Goal: Transaction & Acquisition: Purchase product/service

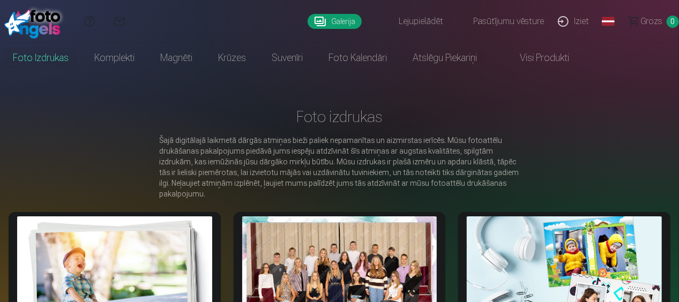
click at [333, 27] on link "Galerija" at bounding box center [335, 21] width 54 height 15
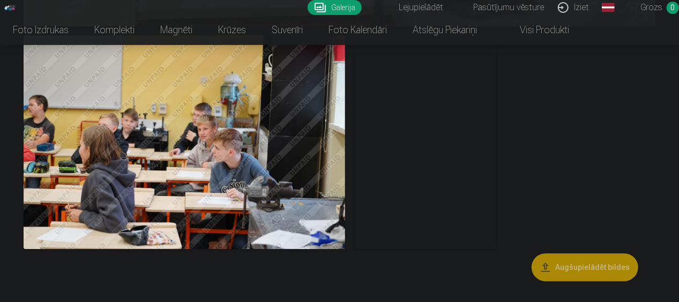
scroll to position [5422, 0]
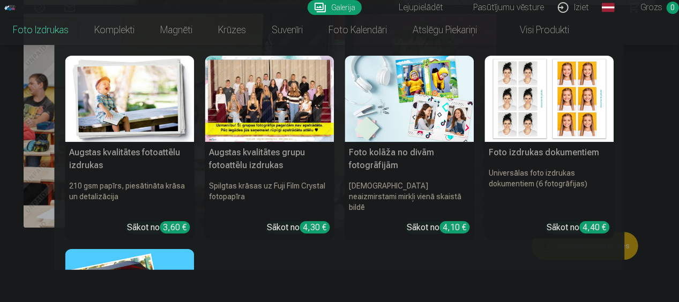
click at [48, 34] on link "Foto izdrukas" at bounding box center [40, 30] width 81 height 30
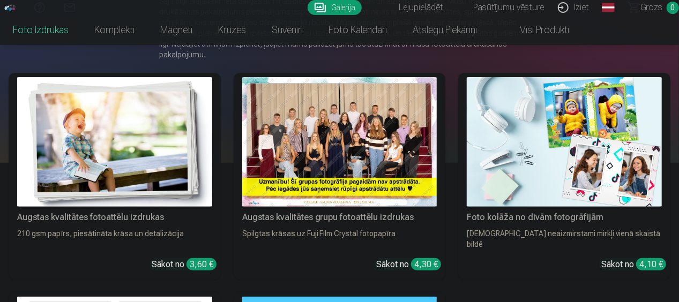
scroll to position [136, 0]
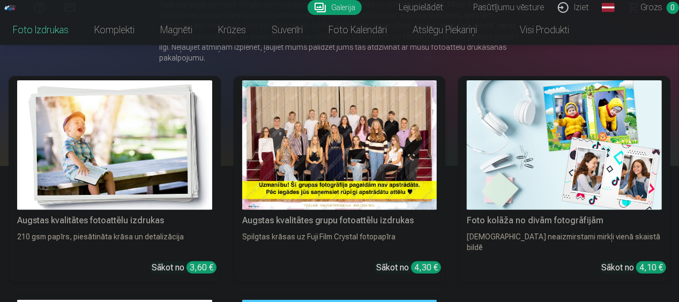
click at [152, 151] on img at bounding box center [114, 145] width 195 height 130
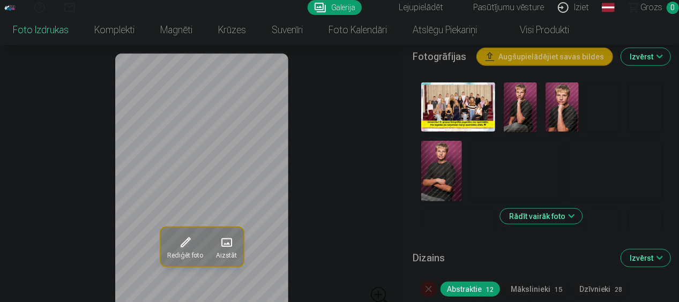
scroll to position [373, 0]
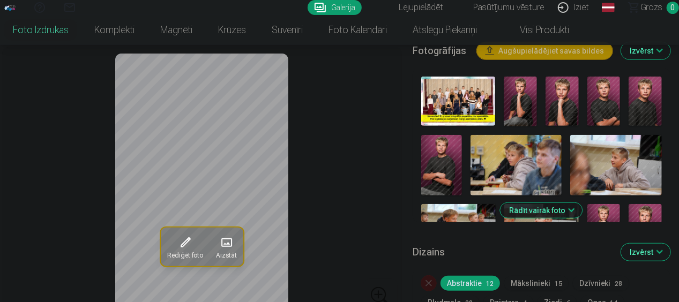
click at [571, 209] on button "Rādīt vairāk foto" at bounding box center [541, 210] width 82 height 15
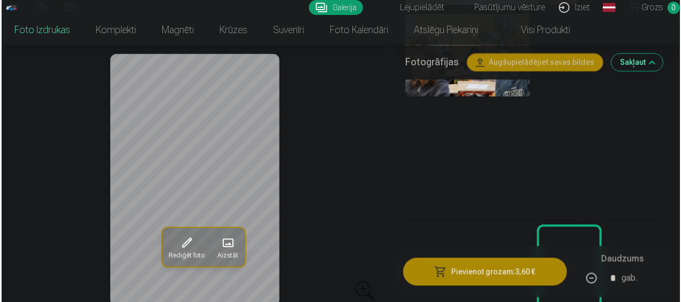
scroll to position [1183, 0]
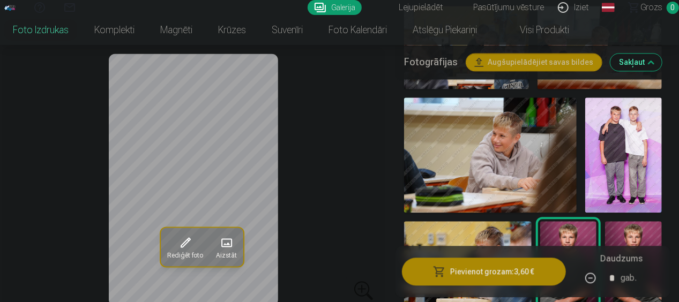
click at [617, 115] on img at bounding box center [623, 155] width 77 height 115
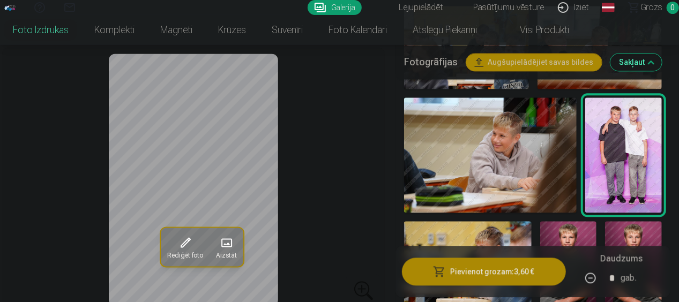
click at [503, 274] on button "Pievienot grozam : 3,60 €" at bounding box center [484, 272] width 164 height 28
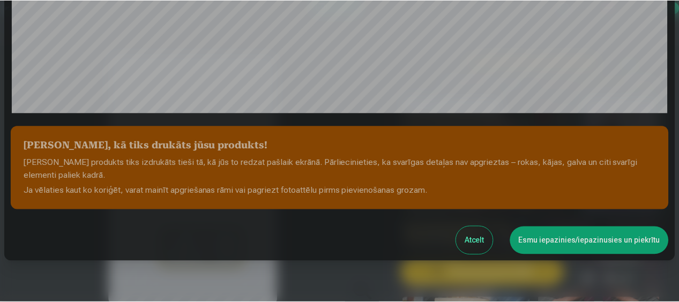
scroll to position [431, 0]
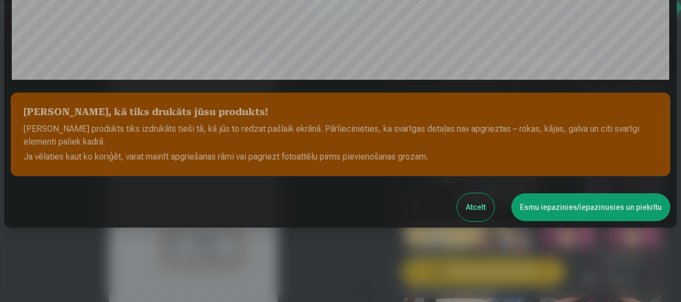
click at [614, 211] on button "Esmu iepazinies/iepazinusies un piekrītu" at bounding box center [591, 207] width 159 height 28
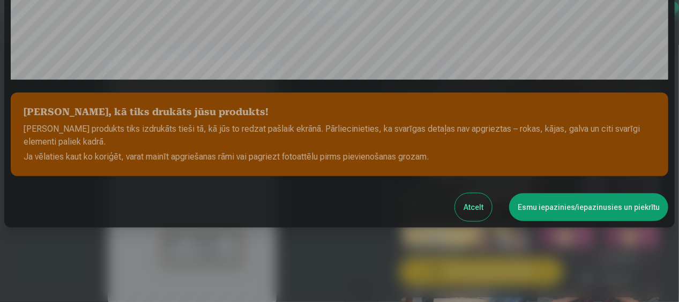
scroll to position [429, 0]
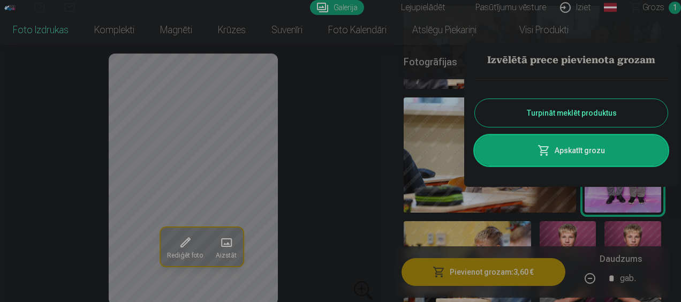
click at [596, 114] on button "Turpināt meklēt produktus" at bounding box center [571, 113] width 193 height 28
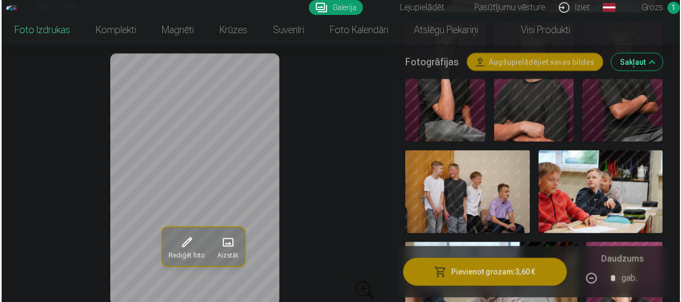
scroll to position [831, 0]
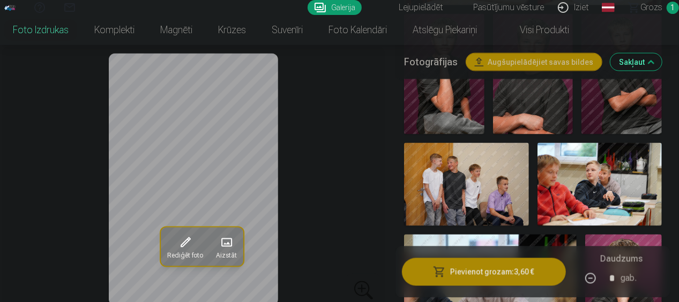
click at [496, 174] on img at bounding box center [466, 184] width 125 height 83
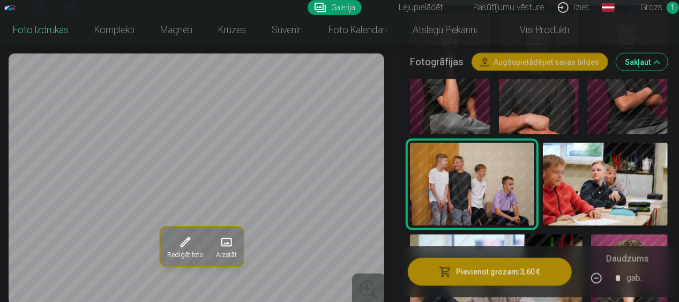
click at [473, 272] on button "Pievienot grozam : 3,60 €" at bounding box center [490, 272] width 164 height 28
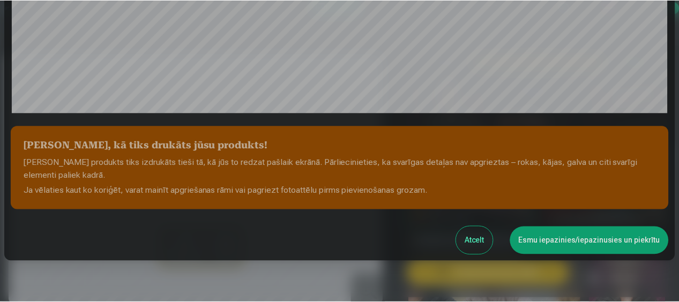
scroll to position [431, 0]
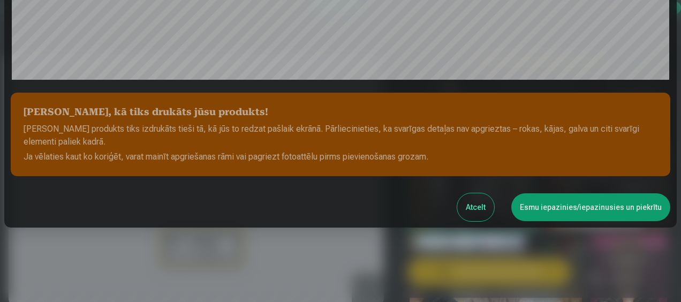
click at [631, 204] on button "Esmu iepazinies/iepazinusies un piekrītu" at bounding box center [591, 207] width 159 height 28
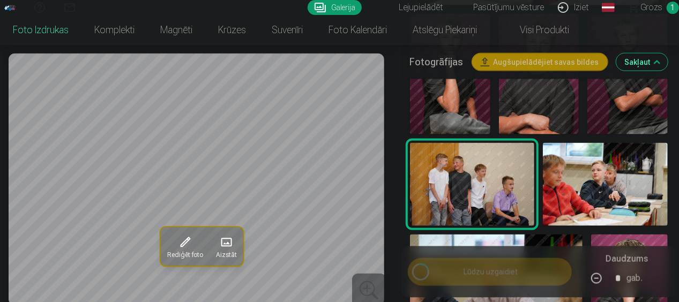
scroll to position [429, 0]
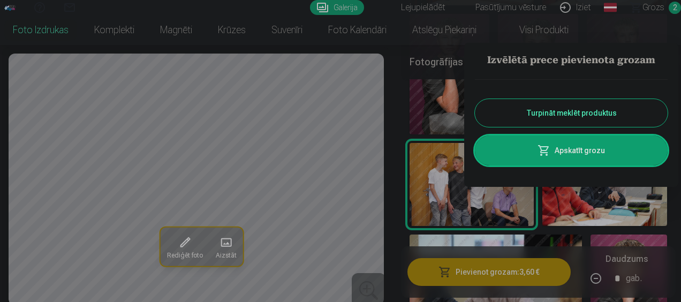
click at [565, 116] on button "Turpināt meklēt produktus" at bounding box center [571, 113] width 193 height 28
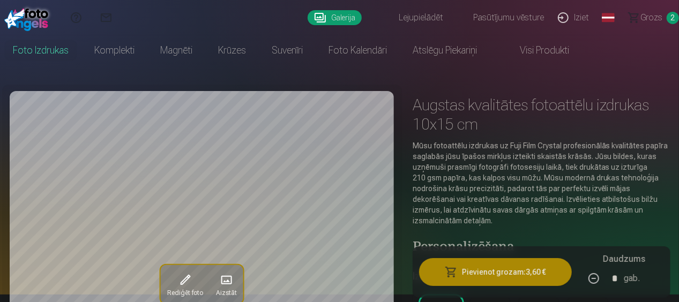
scroll to position [0, 0]
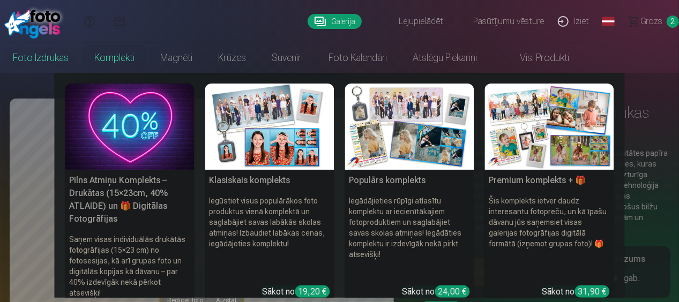
click at [302, 160] on img at bounding box center [269, 127] width 129 height 86
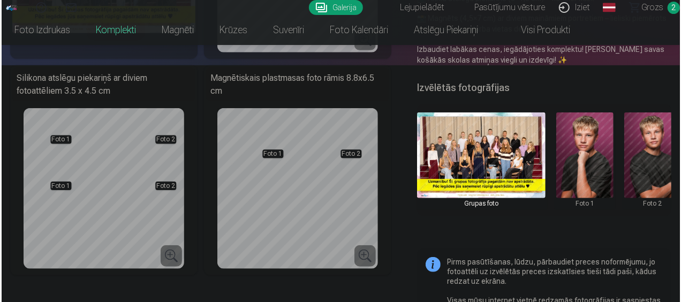
scroll to position [0, 23]
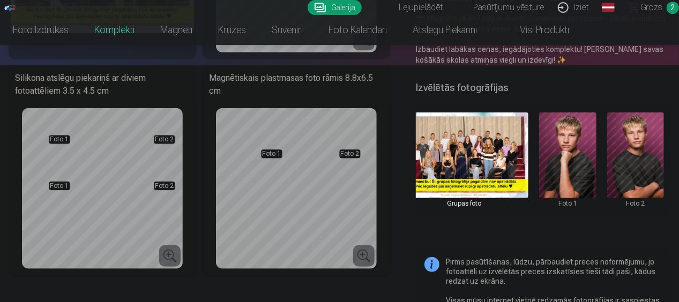
click at [573, 161] on button at bounding box center [567, 160] width 57 height 95
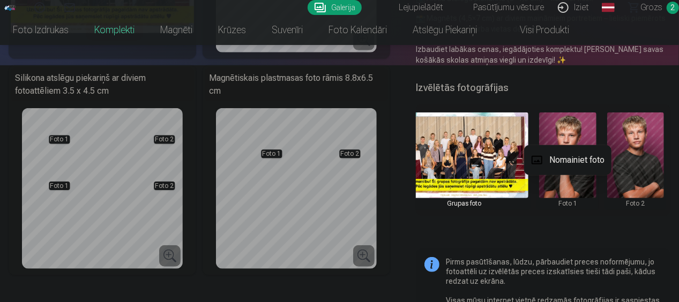
click at [574, 160] on button "Nomainiet foto" at bounding box center [567, 160] width 87 height 30
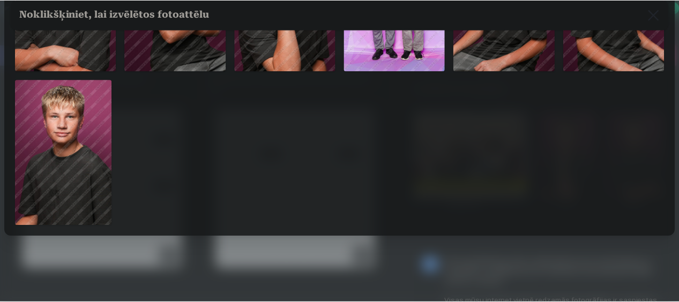
scroll to position [308, 0]
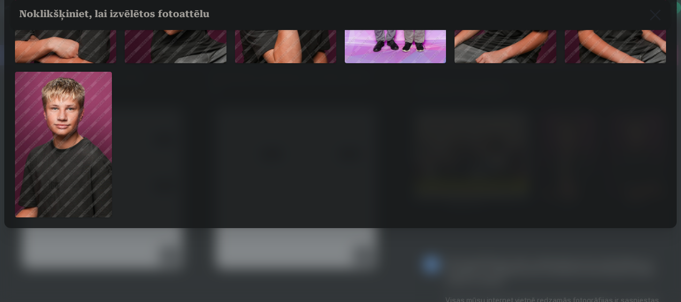
click at [92, 150] on img at bounding box center [63, 145] width 97 height 146
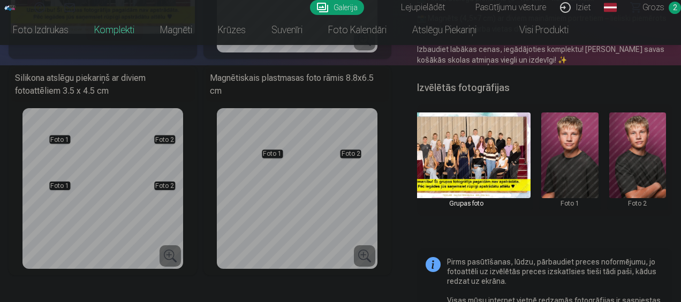
scroll to position [306, 0]
click at [644, 158] on button at bounding box center [636, 160] width 57 height 95
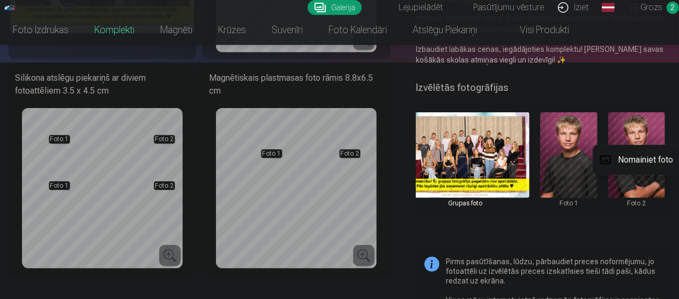
click at [644, 158] on button "Nomainiet foto" at bounding box center [636, 160] width 87 height 30
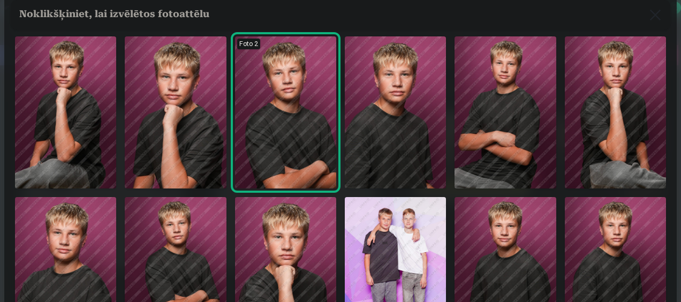
scroll to position [43, 0]
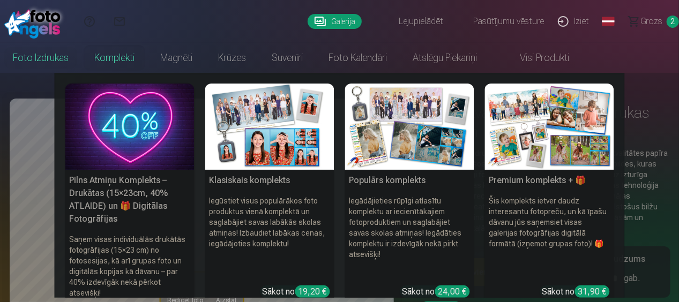
click at [306, 290] on div "19,20 €" at bounding box center [312, 292] width 35 height 12
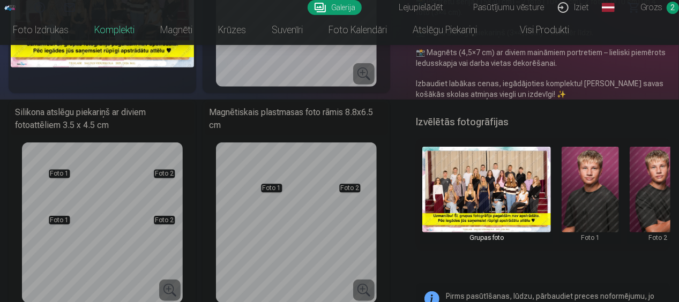
scroll to position [208, 0]
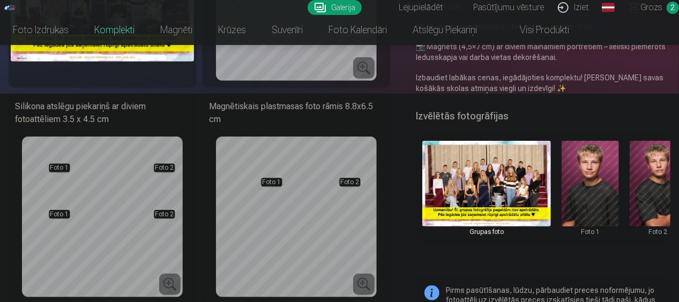
click at [658, 180] on button at bounding box center [657, 188] width 57 height 95
click at [658, 180] on button "Nomainiet foto" at bounding box center [632, 189] width 87 height 30
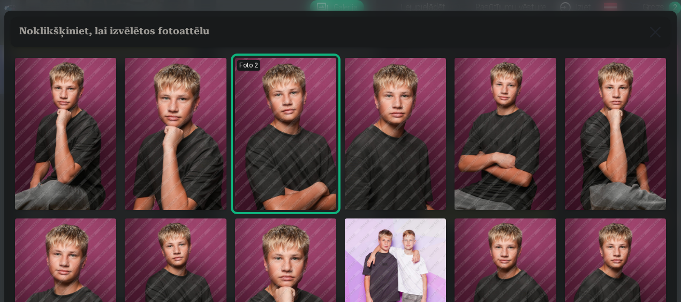
click at [289, 181] on img at bounding box center [285, 134] width 101 height 152
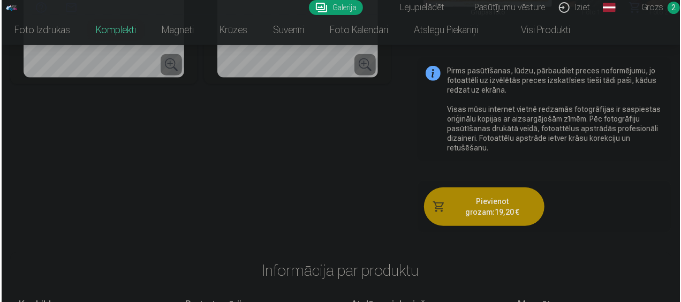
scroll to position [440, 0]
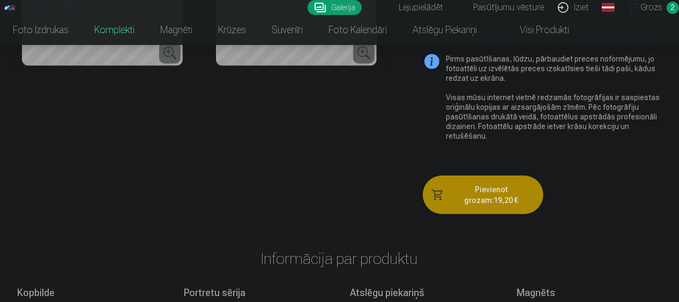
click at [486, 193] on button "Pievienot grozam : 19,20 €" at bounding box center [483, 195] width 120 height 39
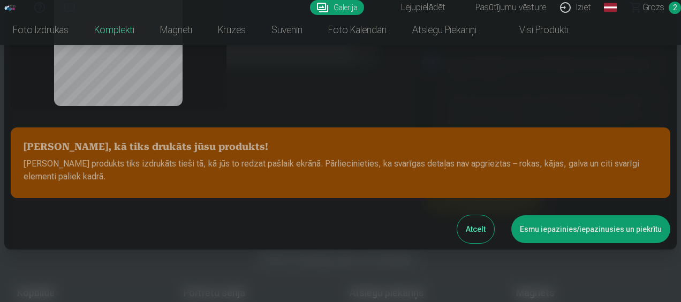
scroll to position [259, 0]
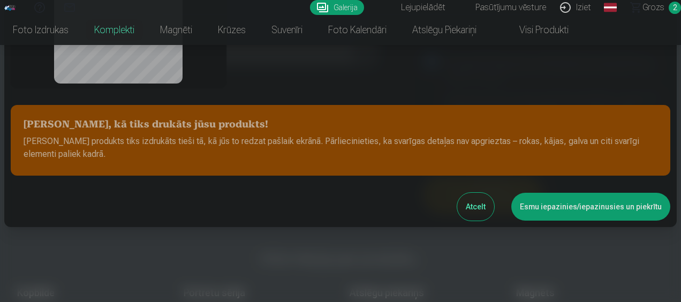
click at [576, 204] on button "Esmu iepazinies/iepazinusies un piekrītu" at bounding box center [591, 207] width 159 height 28
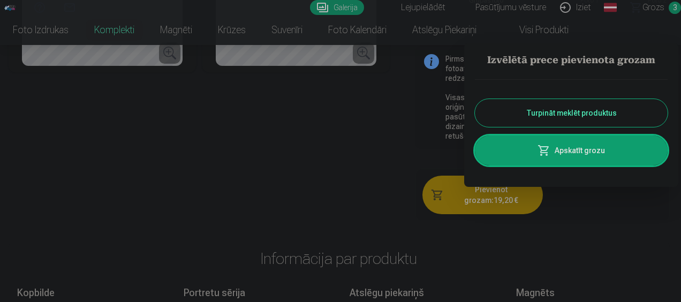
click at [586, 160] on link "Apskatīt grozu" at bounding box center [571, 151] width 193 height 30
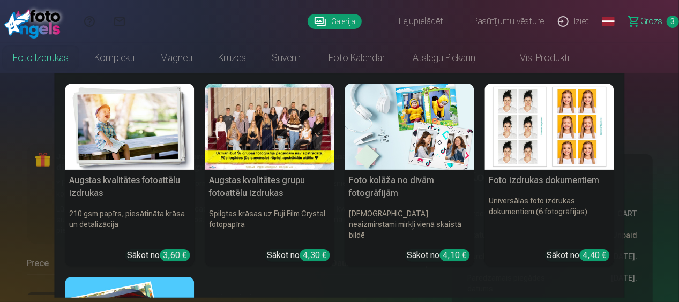
click at [35, 54] on link "Foto izdrukas" at bounding box center [40, 58] width 81 height 30
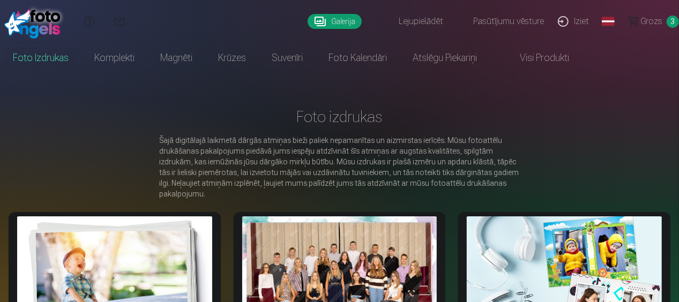
click at [134, 255] on img at bounding box center [114, 281] width 195 height 130
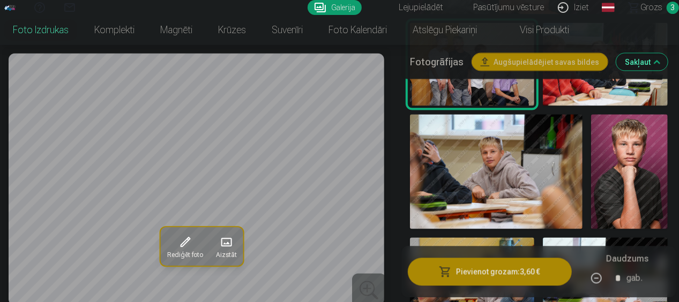
scroll to position [898, 0]
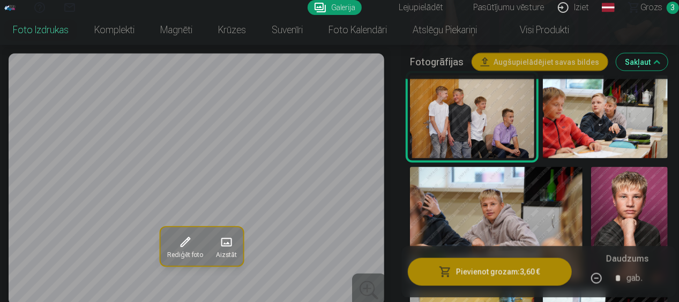
click at [509, 174] on img at bounding box center [496, 224] width 173 height 115
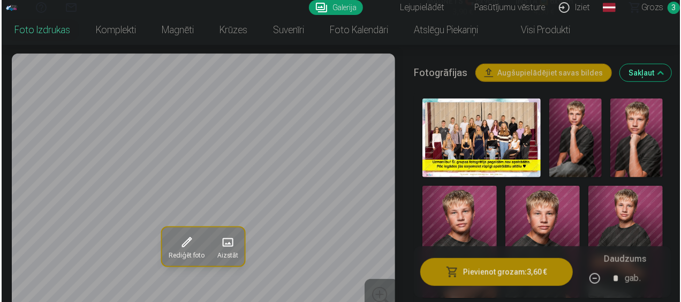
scroll to position [344, 0]
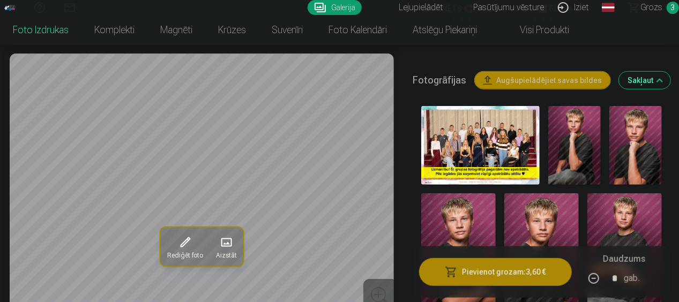
click at [505, 274] on button "Pievienot grozam : 3,60 €" at bounding box center [495, 272] width 153 height 28
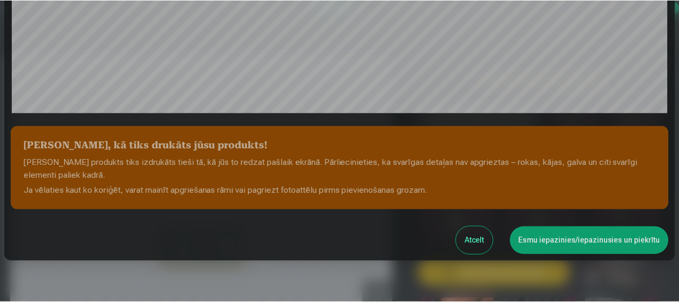
scroll to position [431, 0]
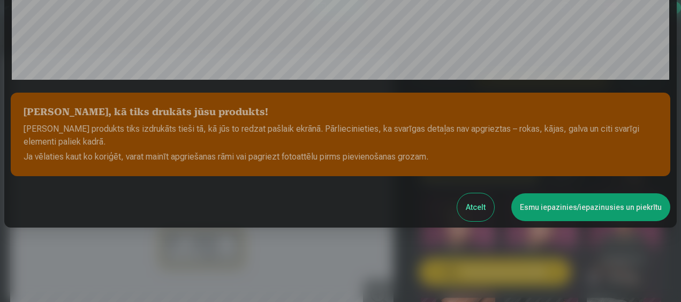
click at [584, 206] on button "Esmu iepazinies/iepazinusies un piekrītu" at bounding box center [591, 207] width 159 height 28
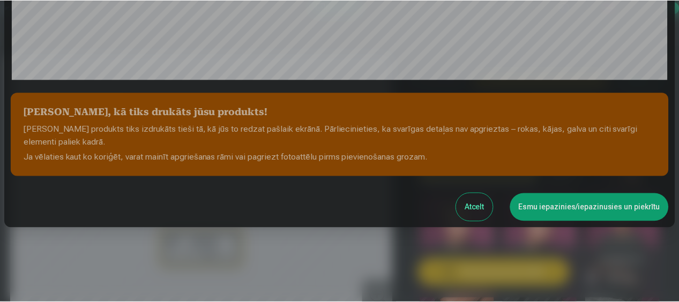
scroll to position [429, 0]
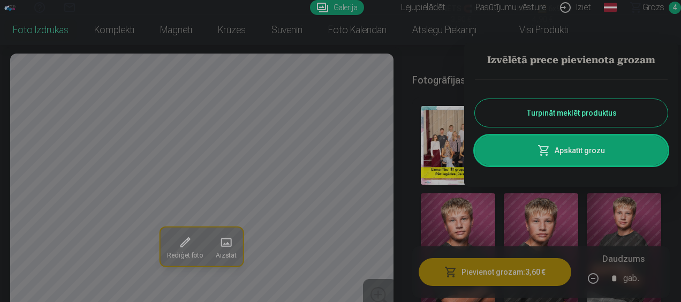
click at [578, 153] on link "Apskatīt grozu" at bounding box center [571, 151] width 193 height 30
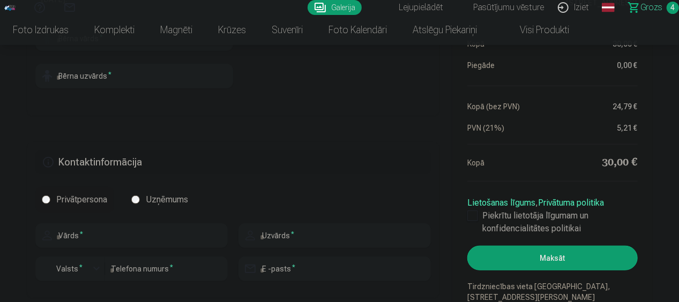
scroll to position [452, 0]
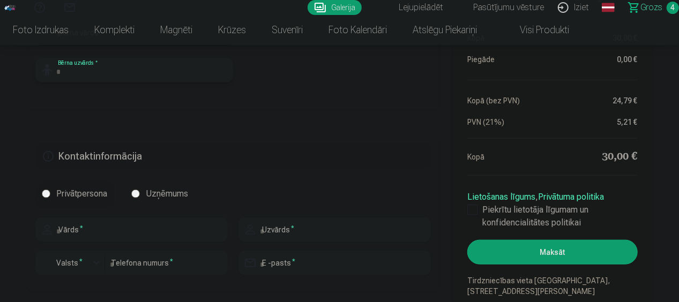
click at [143, 71] on input "text" at bounding box center [134, 70] width 198 height 25
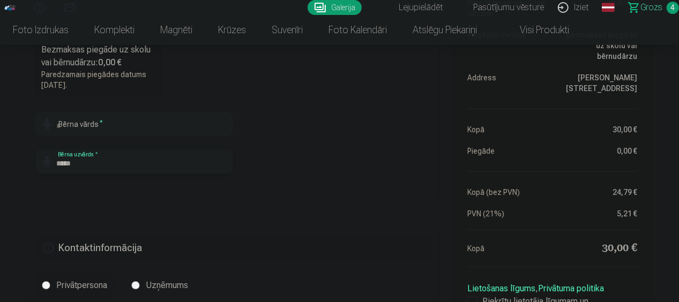
scroll to position [366, 0]
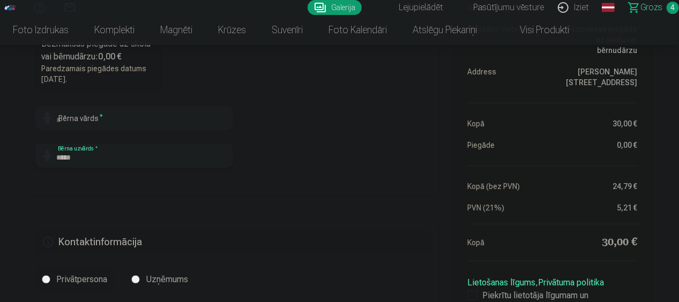
type input "*****"
click at [113, 123] on input "text" at bounding box center [134, 118] width 198 height 25
type input "*******"
click at [276, 126] on fieldset "Piegādes metode Bezmaksas piegāde uz skolu vai bērnudārzu : 0,00 € Paredzamais …" at bounding box center [233, 68] width 413 height 255
click at [129, 162] on input "*****" at bounding box center [134, 156] width 198 height 25
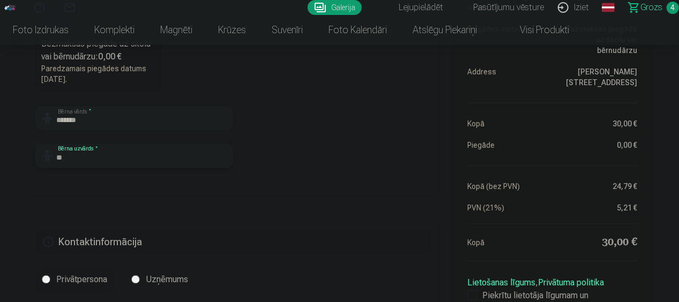
type input "*"
type input "********"
click at [252, 148] on fieldset "Piegādes metode Bezmaksas piegāde uz skolu vai bērnudārzu : 0,00 € Paredzamais …" at bounding box center [233, 68] width 413 height 255
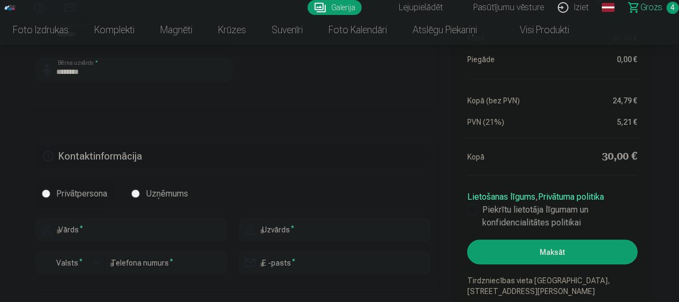
scroll to position [474, 0]
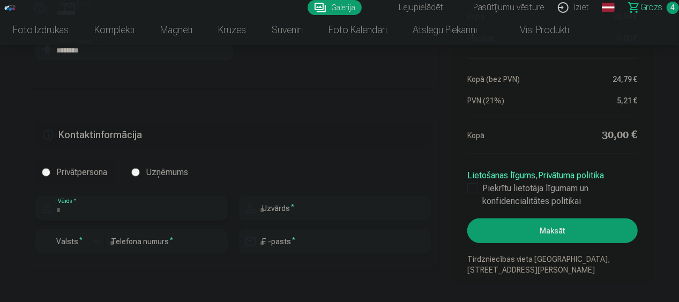
click at [200, 209] on input "text" at bounding box center [131, 208] width 192 height 25
type input "******"
click at [270, 204] on input "text" at bounding box center [334, 208] width 192 height 25
type input "********"
click at [162, 242] on input "number" at bounding box center [166, 241] width 123 height 25
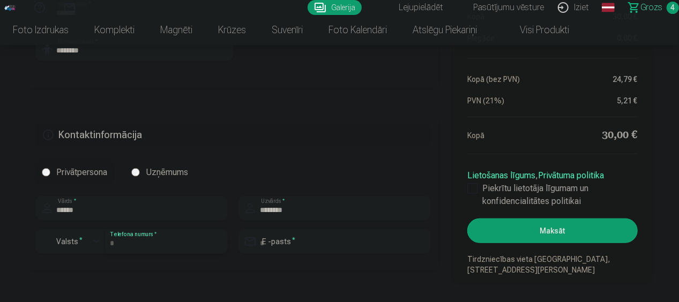
type input "********"
click at [348, 242] on input "email" at bounding box center [334, 241] width 192 height 25
type input "**********"
click at [573, 231] on button "Maksāt" at bounding box center [552, 231] width 170 height 25
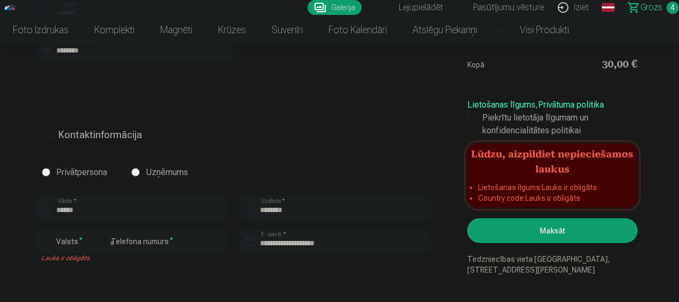
click at [588, 226] on button "Maksāt" at bounding box center [552, 231] width 170 height 25
click at [437, 200] on fieldset "**********" at bounding box center [233, 193] width 413 height 156
click at [433, 153] on fieldset "**********" at bounding box center [233, 193] width 413 height 156
click at [85, 240] on div "button" at bounding box center [73, 243] width 32 height 11
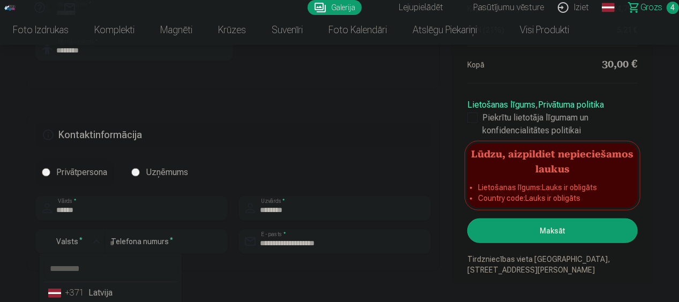
click at [86, 296] on div "+371" at bounding box center [75, 293] width 21 height 13
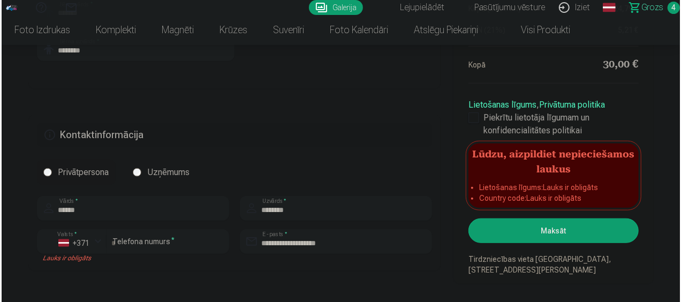
scroll to position [476, 0]
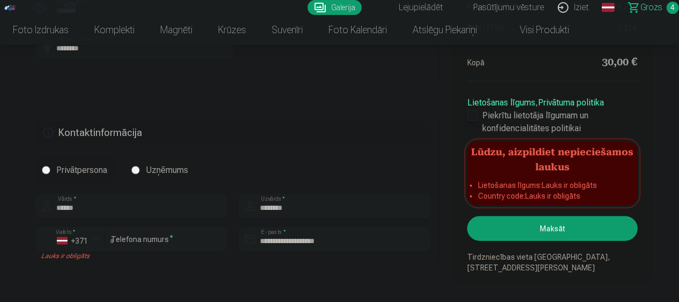
click at [495, 115] on label "Piekrītu lietotāja līgumam un konfidencialitātes politikai" at bounding box center [552, 122] width 170 height 26
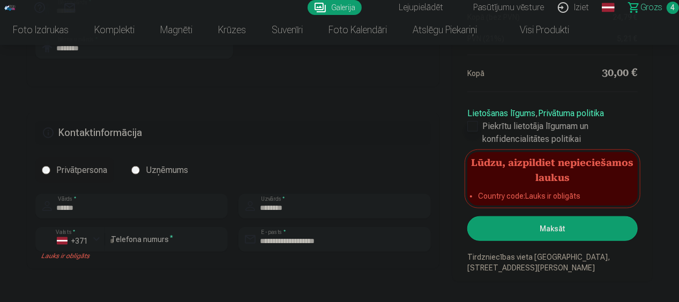
click at [470, 128] on div at bounding box center [472, 126] width 11 height 11
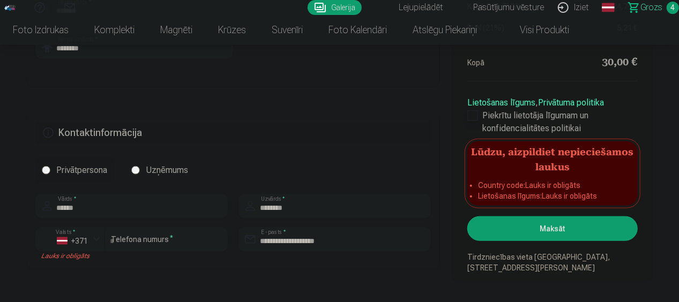
click at [473, 112] on div at bounding box center [472, 115] width 11 height 11
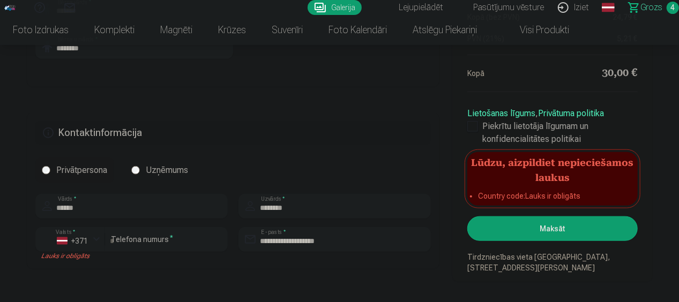
click at [559, 226] on button "Maksāt" at bounding box center [552, 228] width 170 height 25
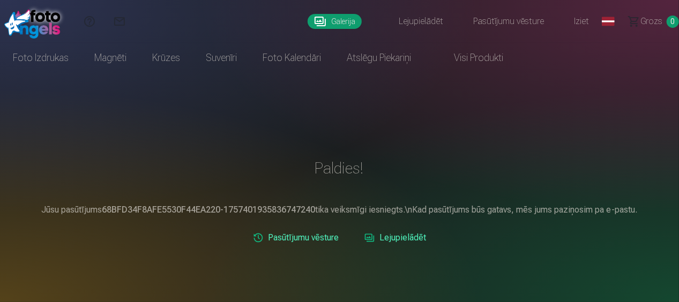
click at [424, 18] on link "Lejupielādēt" at bounding box center [414, 21] width 74 height 43
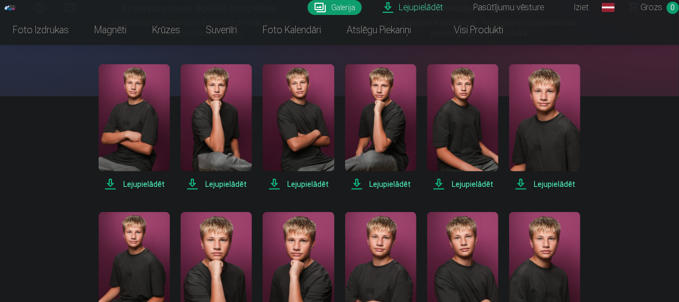
scroll to position [218, 0]
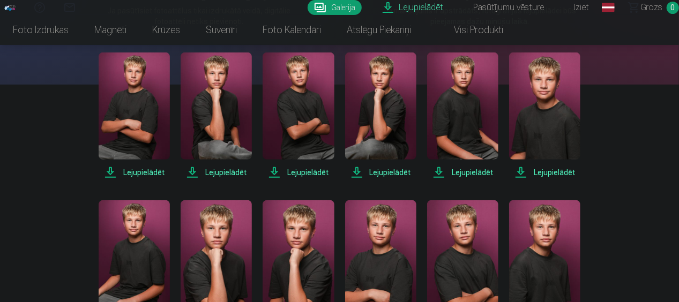
click at [149, 173] on span "Lejupielādēt" at bounding box center [134, 172] width 71 height 13
click at [220, 171] on span "Lejupielādēt" at bounding box center [216, 172] width 71 height 13
click at [302, 169] on span "Lejupielādēt" at bounding box center [298, 172] width 71 height 13
click at [388, 168] on span "Lejupielādēt" at bounding box center [380, 172] width 71 height 13
click at [466, 170] on span "Lejupielādēt" at bounding box center [462, 172] width 71 height 13
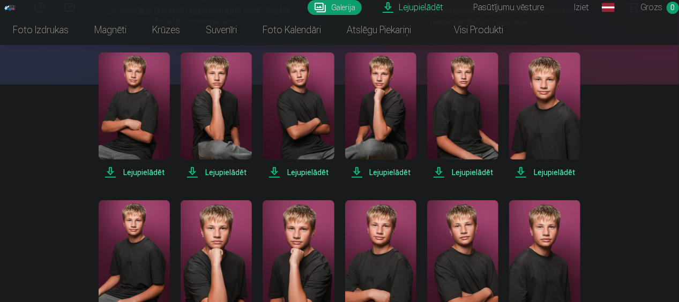
click at [543, 172] on span "Lejupielādēt" at bounding box center [544, 172] width 71 height 13
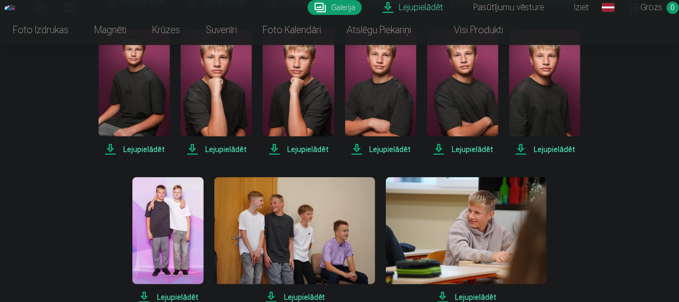
scroll to position [394, 0]
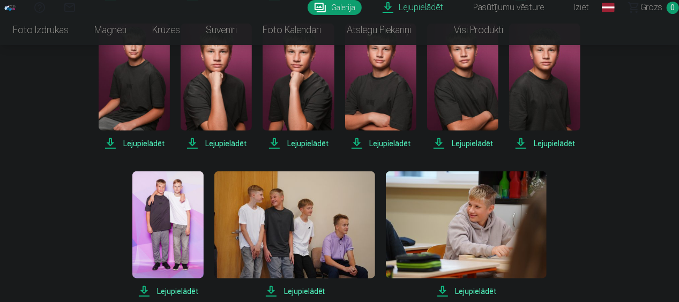
click at [144, 140] on span "Lejupielādēt" at bounding box center [134, 143] width 71 height 13
click at [228, 142] on span "Lejupielādēt" at bounding box center [216, 143] width 71 height 13
click at [304, 143] on span "Lejupielādēt" at bounding box center [298, 143] width 71 height 13
click at [395, 140] on span "Lejupielādēt" at bounding box center [380, 143] width 71 height 13
click at [636, 100] on div "Lejupielādēt Šajā sadaļā jūs varat lejupielādēt dāvināto fotoattēlu un iegādāto…" at bounding box center [339, 293] width 643 height 1375
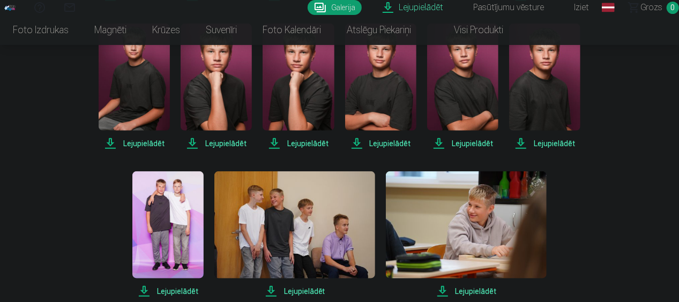
click at [478, 143] on span "Lejupielādēt" at bounding box center [462, 143] width 71 height 13
click at [640, 107] on div "Lejupielādēt Šajā sadaļā jūs varat lejupielādēt dāvināto fotoattēlu un iegādāto…" at bounding box center [339, 293] width 643 height 1375
click at [559, 141] on span "Lejupielādēt" at bounding box center [544, 143] width 71 height 13
click at [657, 136] on div "Lejupielādēt Šajā sadaļā jūs varat lejupielādēt dāvināto fotoattēlu un iegādāto…" at bounding box center [339, 293] width 643 height 1375
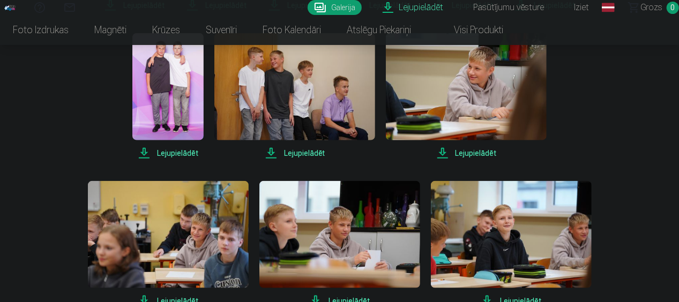
scroll to position [541, 0]
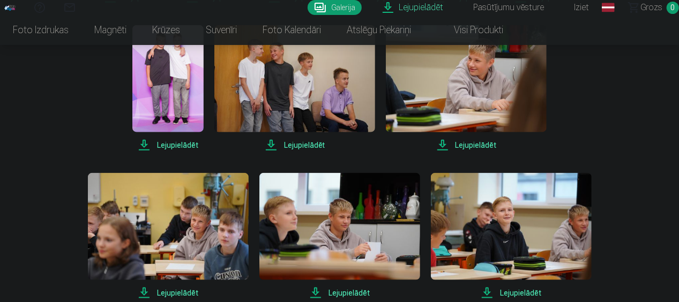
click at [181, 146] on span "Lejupielādēt" at bounding box center [167, 145] width 71 height 13
click at [307, 144] on span "Lejupielādēt" at bounding box center [294, 145] width 161 height 13
click at [378, 152] on div "Lejupielādēt Lejupielādēt Lejupielādēt Lejupielādēt Lejupielādēt Lejupielādēt L…" at bounding box center [340, 108] width 536 height 759
click at [470, 146] on span "Lejupielādēt" at bounding box center [466, 145] width 161 height 13
click at [641, 116] on div "Lejupielādēt Šajā sadaļā jūs varat lejupielādēt dāvināto fotoattēlu un iegādāto…" at bounding box center [339, 146] width 643 height 1375
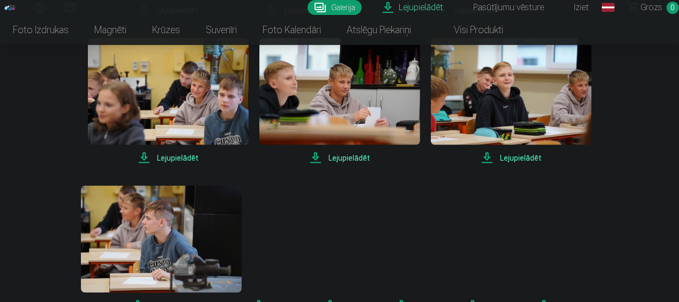
scroll to position [684, 0]
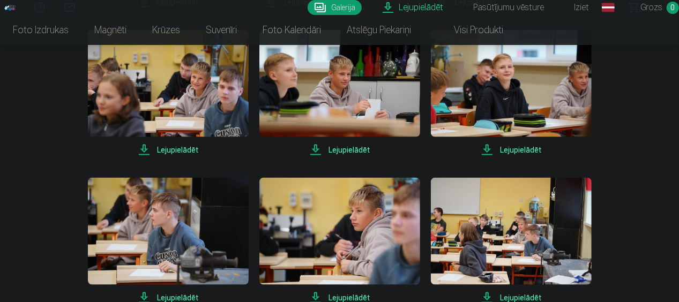
click at [179, 147] on span "Lejupielādēt" at bounding box center [168, 150] width 161 height 13
click at [349, 149] on span "Lejupielādēt" at bounding box center [339, 150] width 161 height 13
click at [407, 154] on span "Lejupielādēt" at bounding box center [339, 150] width 161 height 13
click at [666, 137] on div "Palīdzības centrs Sazinies ar mums Galerija Lejupielādēt Pasūtījumu vēsture Izi…" at bounding box center [339, 77] width 679 height 1523
click at [521, 148] on span "Lejupielādēt" at bounding box center [511, 150] width 161 height 13
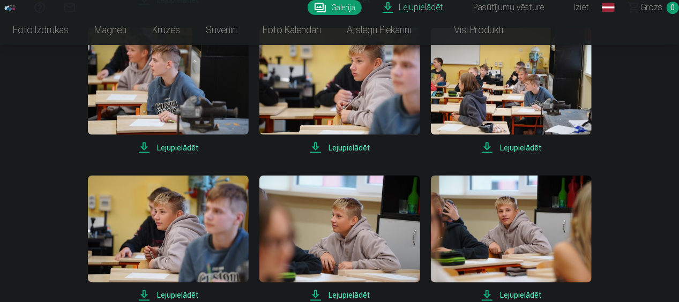
scroll to position [838, 0]
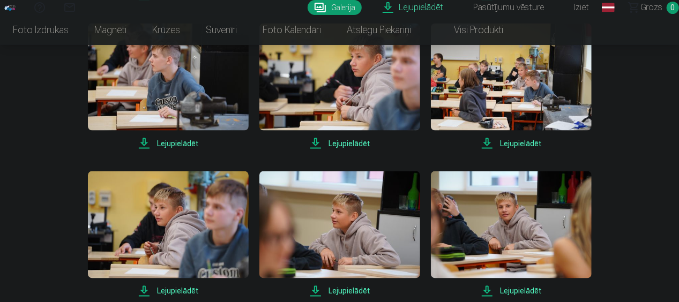
click at [167, 142] on span "Lejupielādēt" at bounding box center [168, 143] width 161 height 13
click at [349, 140] on span "Lejupielādēt" at bounding box center [339, 143] width 161 height 13
click at [396, 145] on span "Lejupielādēt" at bounding box center [339, 143] width 161 height 13
click at [523, 141] on span "Lejupielādēt" at bounding box center [511, 143] width 161 height 13
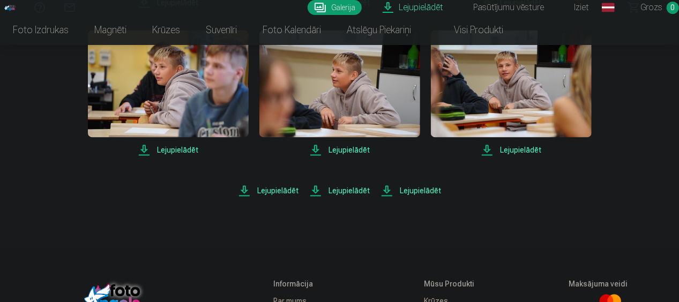
scroll to position [987, 0]
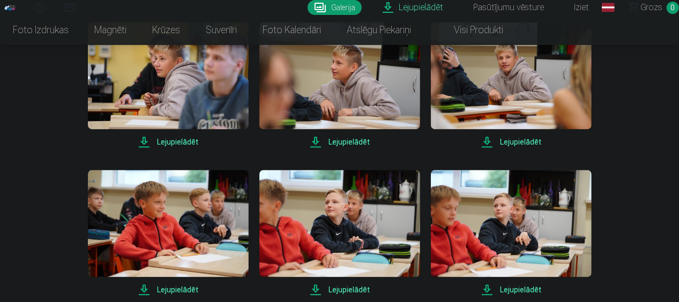
click at [179, 141] on span "Lejupielādēt" at bounding box center [168, 142] width 161 height 13
click at [348, 140] on span "Lejupielādēt" at bounding box center [339, 142] width 161 height 13
click at [404, 137] on span "Lejupielādēt" at bounding box center [339, 142] width 161 height 13
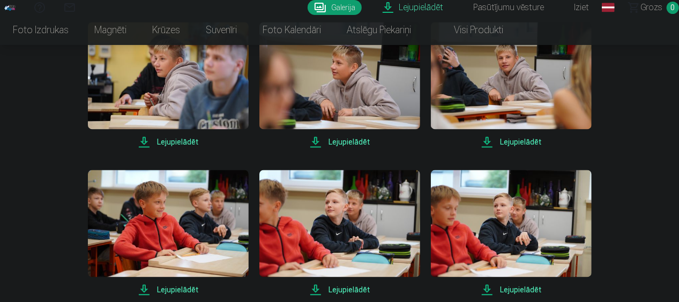
click at [529, 141] on span "Lejupielādēt" at bounding box center [511, 142] width 161 height 13
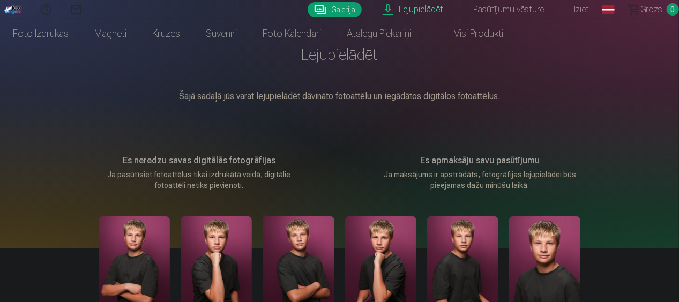
scroll to position [0, 0]
